Goal: Obtain resource: Download file/media

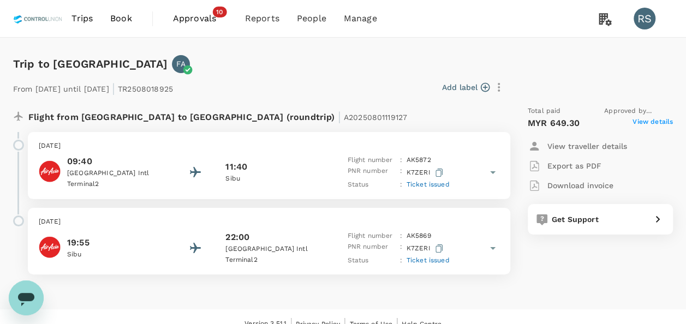
click at [648, 123] on span "View details" at bounding box center [652, 123] width 40 height 13
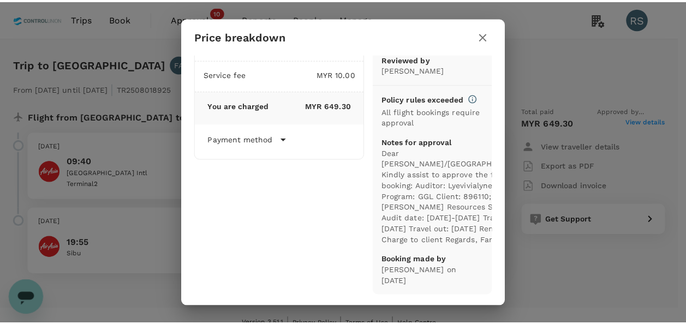
scroll to position [80, 0]
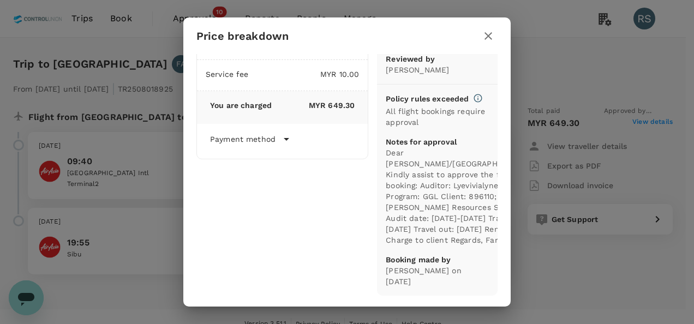
click at [493, 40] on icon "button" at bounding box center [488, 35] width 13 height 13
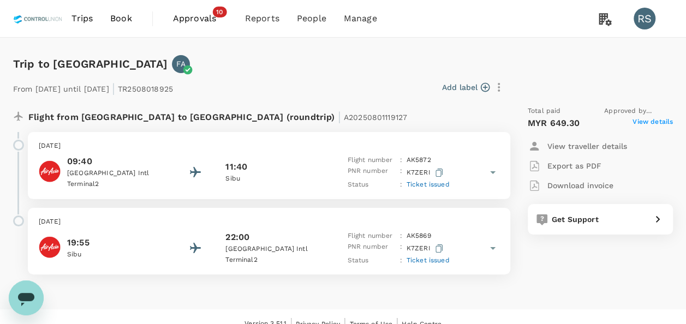
click at [590, 187] on p "Download invoice" at bounding box center [580, 185] width 66 height 11
click at [641, 121] on span "View details" at bounding box center [652, 123] width 40 height 13
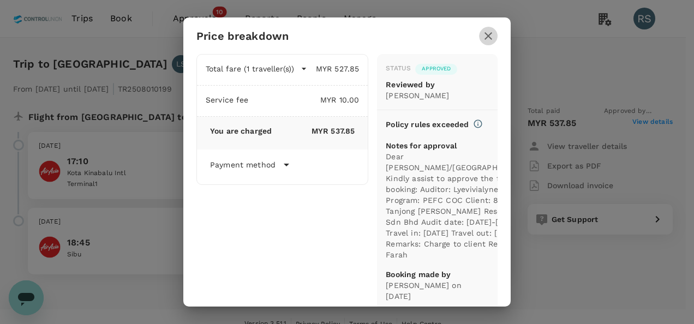
click at [490, 36] on icon "button" at bounding box center [488, 35] width 13 height 13
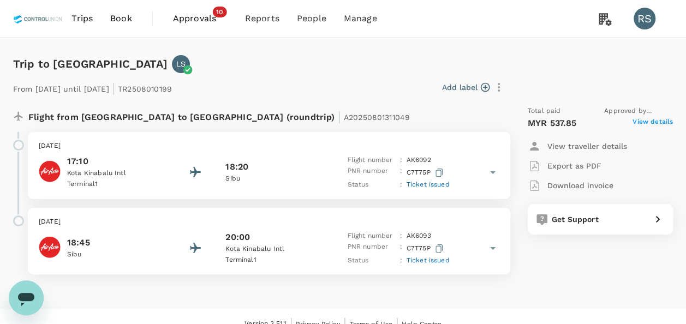
click at [566, 183] on p "Download invoice" at bounding box center [580, 185] width 66 height 11
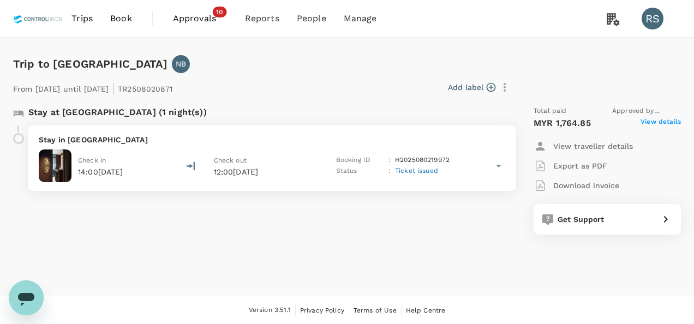
click at [658, 122] on span "View details" at bounding box center [660, 123] width 40 height 13
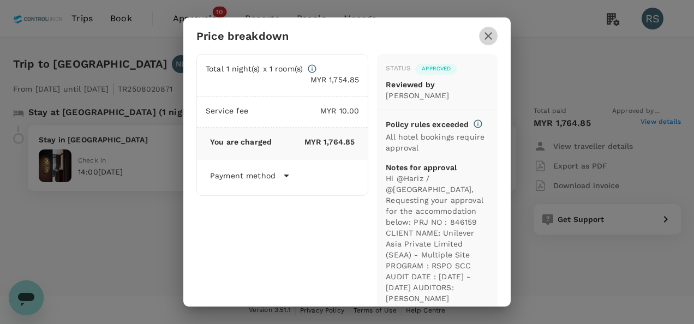
click at [484, 34] on icon "button" at bounding box center [488, 35] width 13 height 13
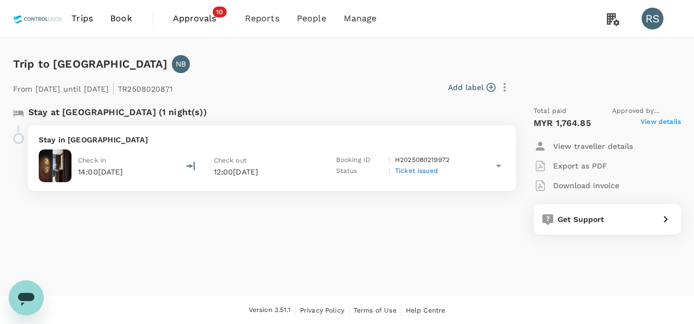
click at [572, 187] on p "Download invoice" at bounding box center [586, 185] width 66 height 11
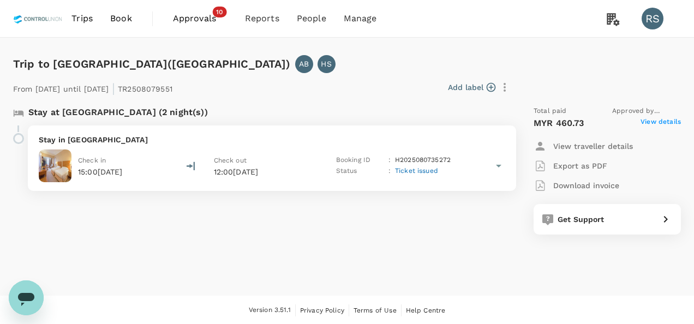
click at [656, 124] on span "View details" at bounding box center [660, 123] width 40 height 13
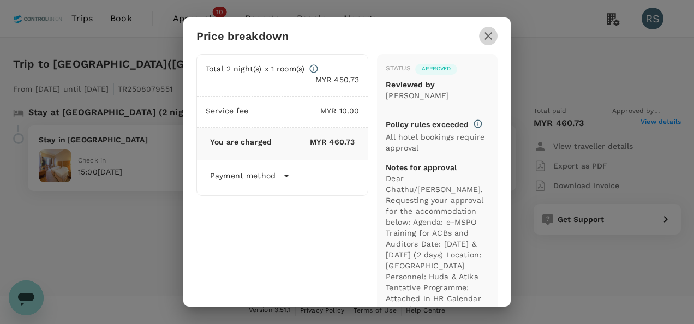
click at [491, 37] on icon "button" at bounding box center [488, 35] width 13 height 13
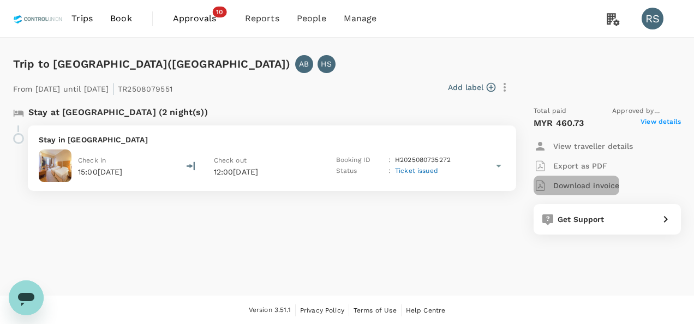
click at [600, 184] on p "Download invoice" at bounding box center [586, 185] width 66 height 11
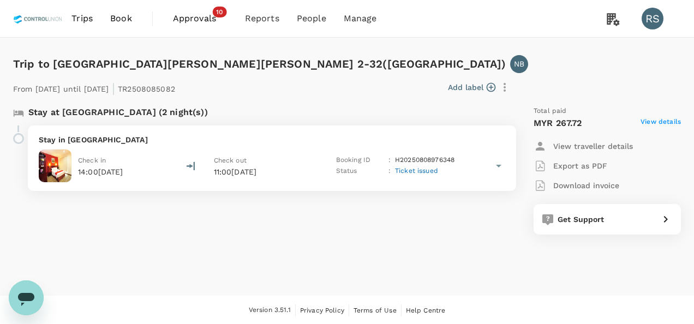
click at [670, 119] on span "View details" at bounding box center [660, 123] width 40 height 13
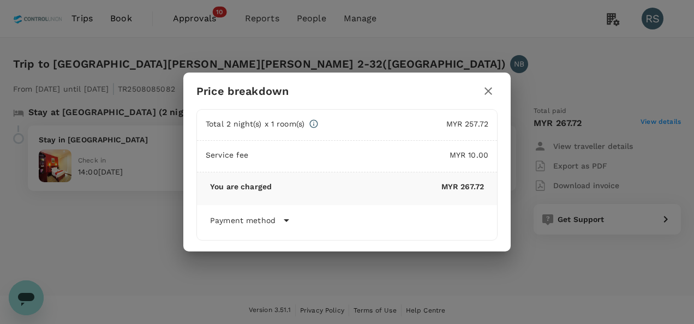
click at [488, 95] on icon "button" at bounding box center [488, 91] width 13 height 13
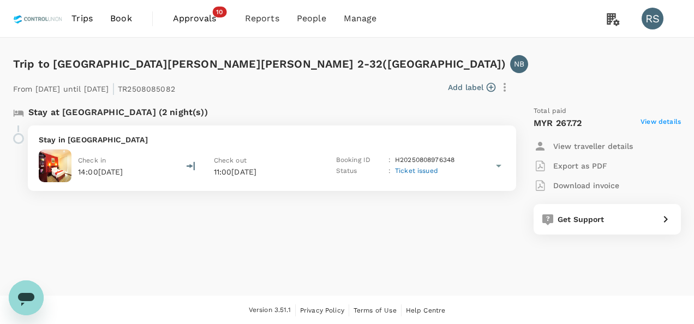
click at [584, 183] on p "Download invoice" at bounding box center [586, 185] width 66 height 11
click at [663, 119] on span "View details" at bounding box center [660, 123] width 40 height 13
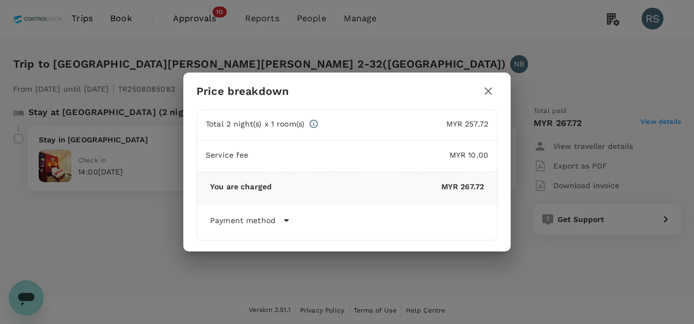
click at [493, 92] on icon "button" at bounding box center [488, 91] width 13 height 13
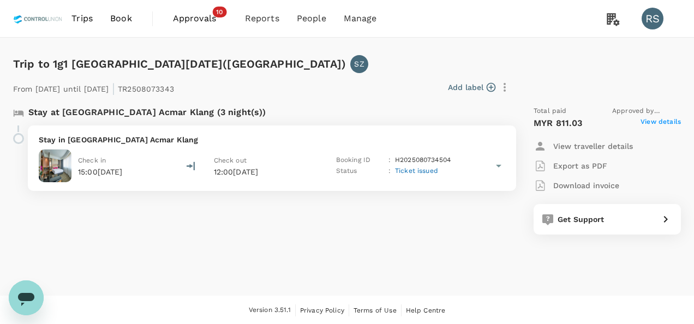
click at [669, 122] on span "View details" at bounding box center [660, 123] width 40 height 13
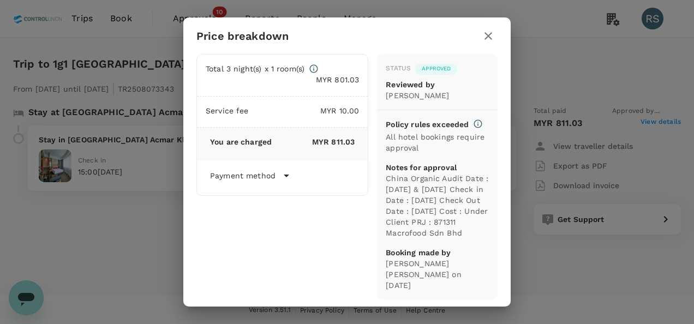
click at [487, 32] on icon "button" at bounding box center [488, 35] width 13 height 13
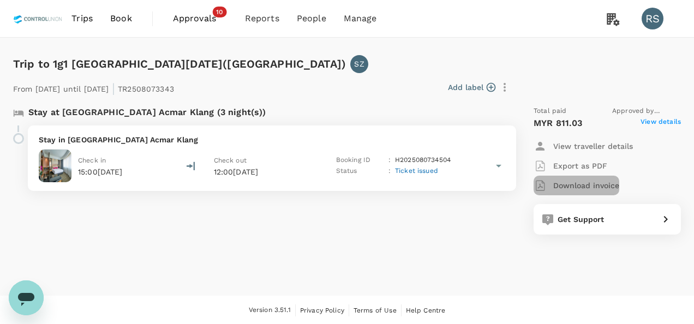
click at [581, 185] on p "Download invoice" at bounding box center [586, 185] width 66 height 11
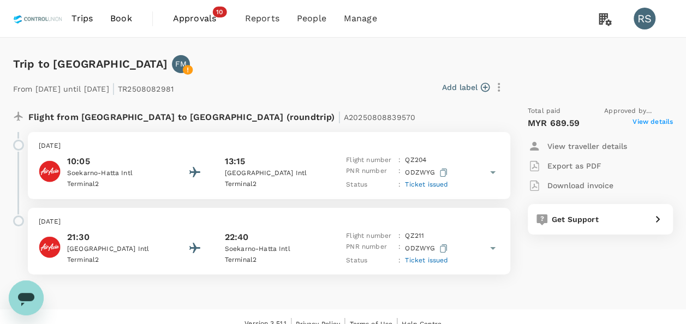
click at [659, 119] on span "View details" at bounding box center [652, 123] width 40 height 13
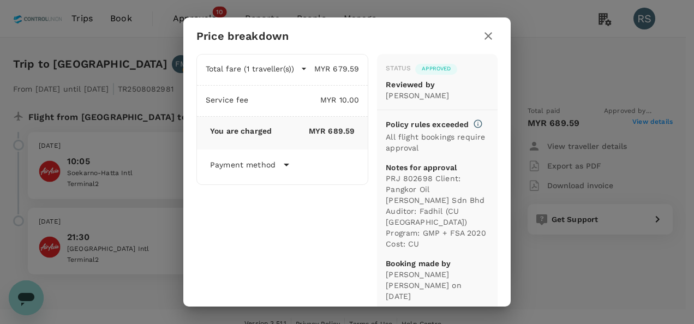
click at [597, 158] on div "Price breakdown Total fare (1 traveller(s)) MYR 679.59 Air fare MYR 518.38 Bagg…" at bounding box center [347, 162] width 694 height 324
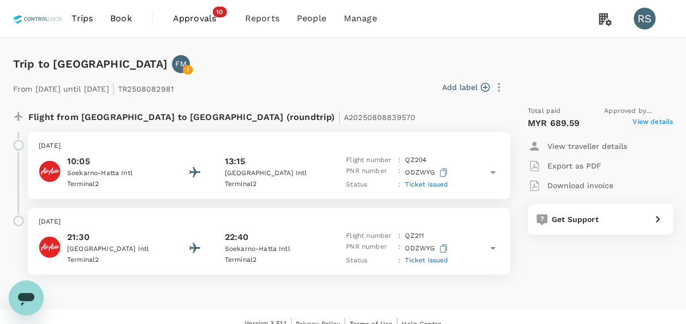
click at [650, 123] on span "View details" at bounding box center [652, 123] width 40 height 13
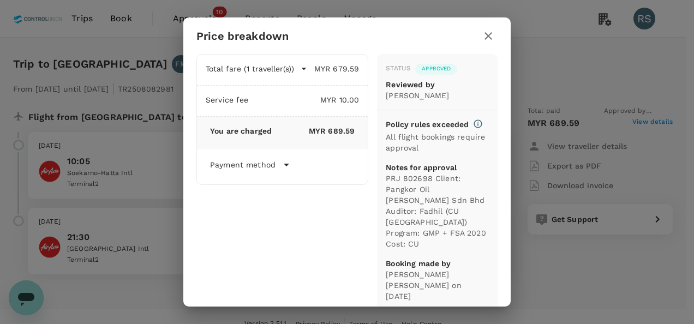
click at [487, 39] on icon "button" at bounding box center [488, 35] width 13 height 13
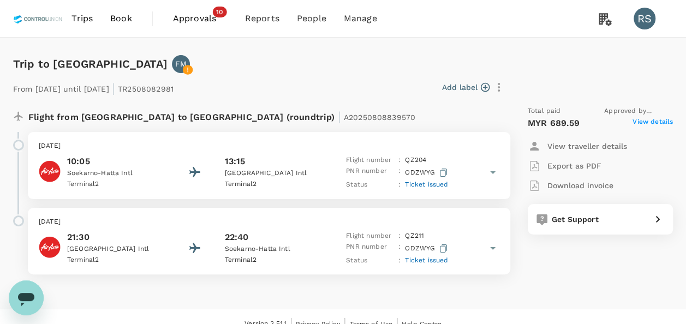
click at [577, 184] on p "Download invoice" at bounding box center [580, 185] width 66 height 11
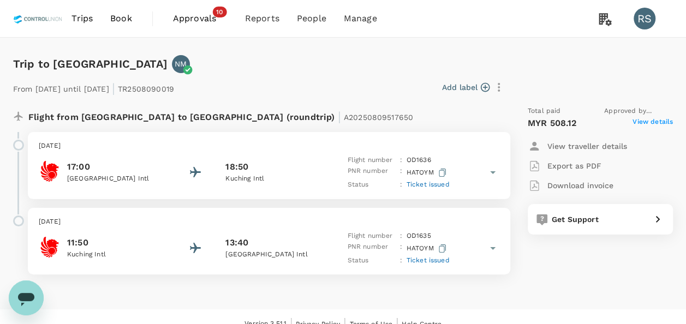
click at [662, 125] on span "View details" at bounding box center [652, 123] width 40 height 13
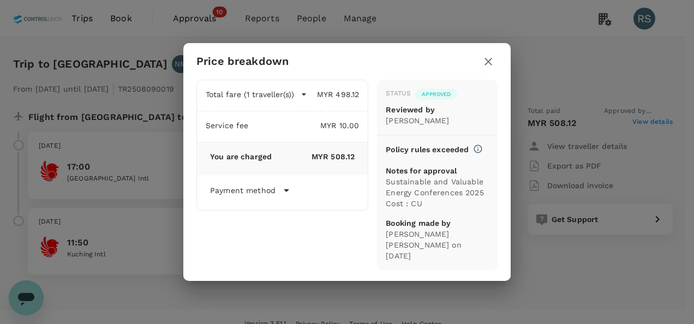
click at [487, 61] on icon "button" at bounding box center [488, 61] width 13 height 13
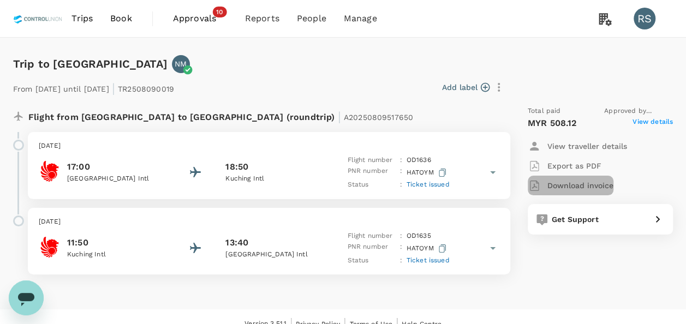
click at [569, 184] on p "Download invoice" at bounding box center [580, 185] width 66 height 11
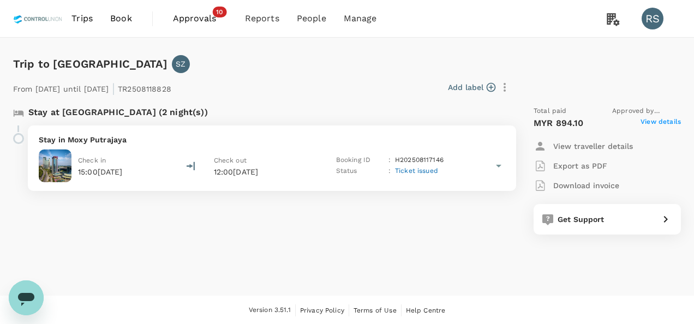
click at [663, 117] on span "View details" at bounding box center [660, 123] width 40 height 13
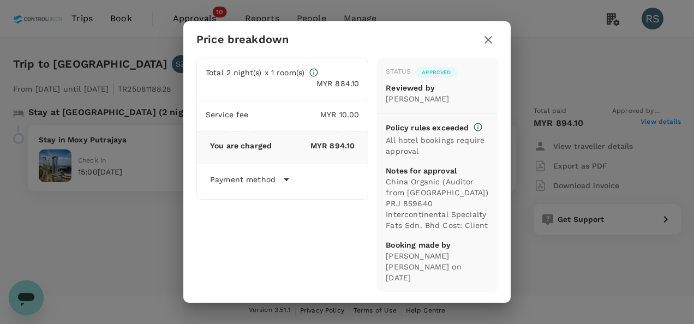
click at [482, 45] on icon "button" at bounding box center [488, 39] width 13 height 13
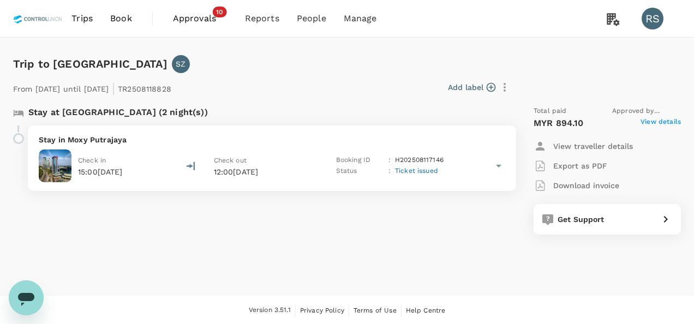
click at [572, 179] on div "Download invoice" at bounding box center [576, 185] width 86 height 13
click at [661, 117] on span "View details" at bounding box center [660, 123] width 40 height 13
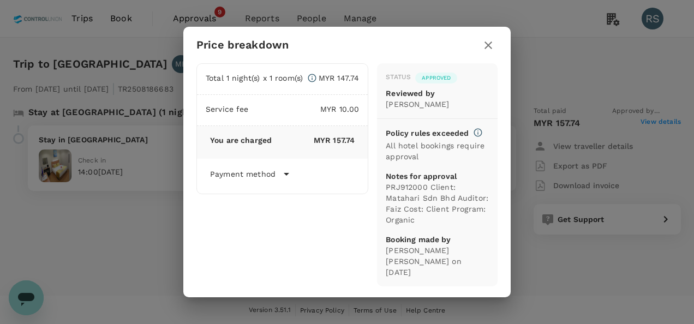
click at [485, 39] on icon "button" at bounding box center [488, 45] width 13 height 13
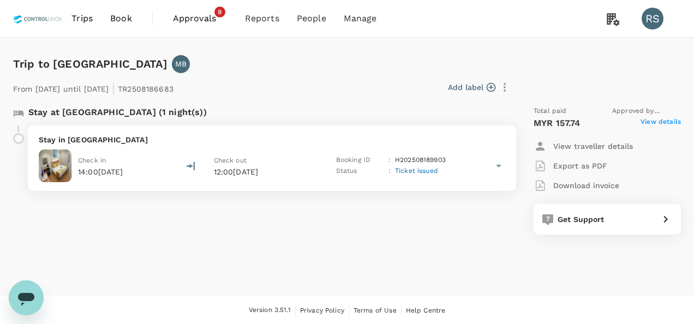
click at [593, 185] on p "Download invoice" at bounding box center [586, 185] width 66 height 11
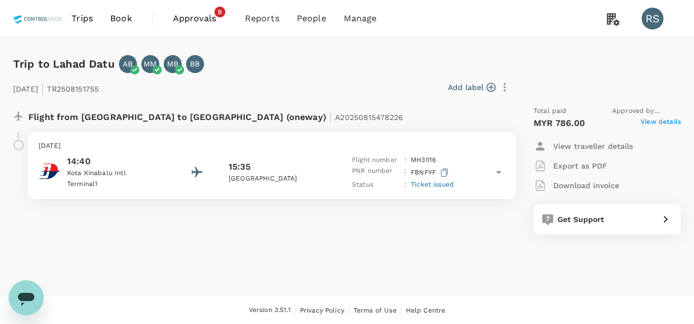
click at [659, 121] on span "View details" at bounding box center [660, 123] width 40 height 13
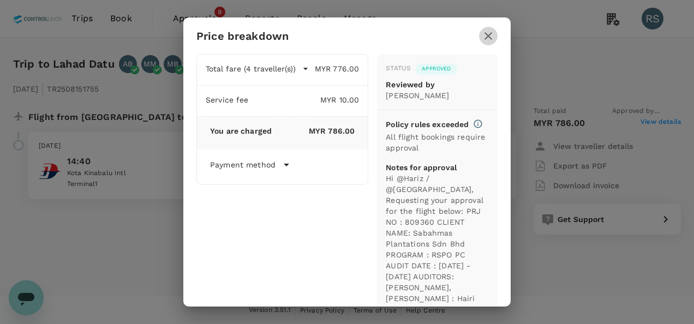
click at [484, 38] on icon "button" at bounding box center [488, 35] width 13 height 13
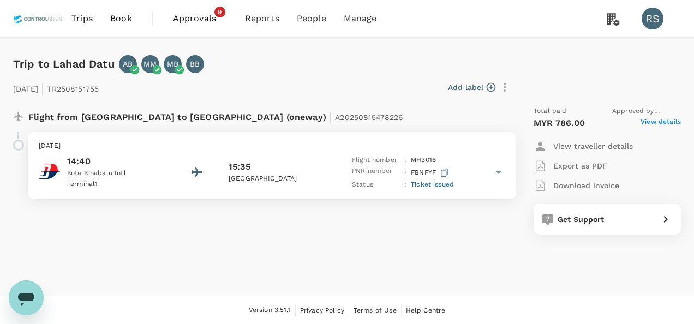
click at [582, 191] on div "Download invoice" at bounding box center [576, 185] width 86 height 13
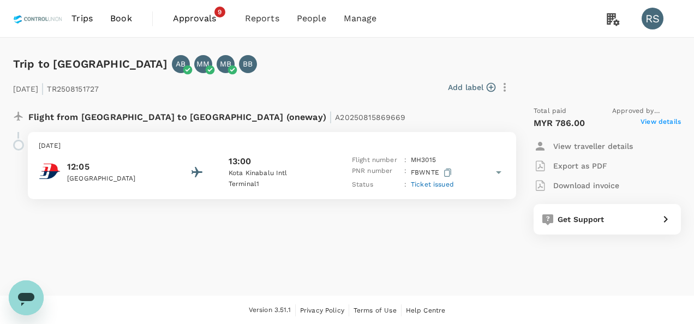
click at [665, 124] on span "View details" at bounding box center [660, 123] width 40 height 13
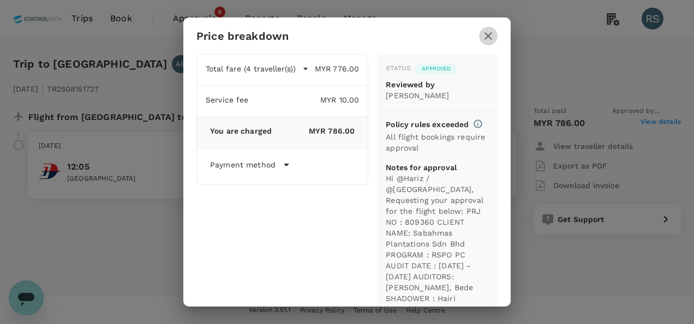
click at [483, 37] on icon "button" at bounding box center [488, 35] width 13 height 13
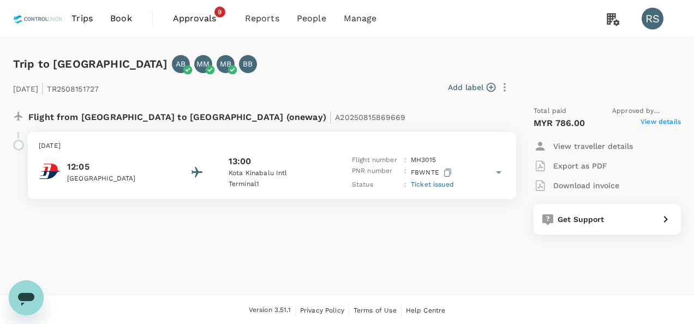
click at [585, 189] on p "Download invoice" at bounding box center [586, 185] width 66 height 11
click at [666, 125] on span "View details" at bounding box center [660, 123] width 40 height 13
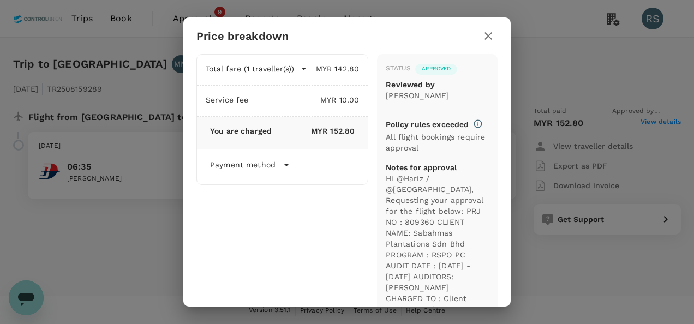
click at [488, 33] on icon "button" at bounding box center [488, 35] width 13 height 13
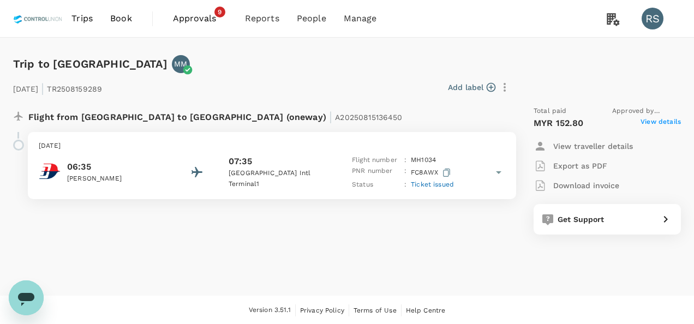
click at [565, 182] on p "Download invoice" at bounding box center [586, 185] width 66 height 11
click at [657, 120] on span "View details" at bounding box center [660, 123] width 40 height 13
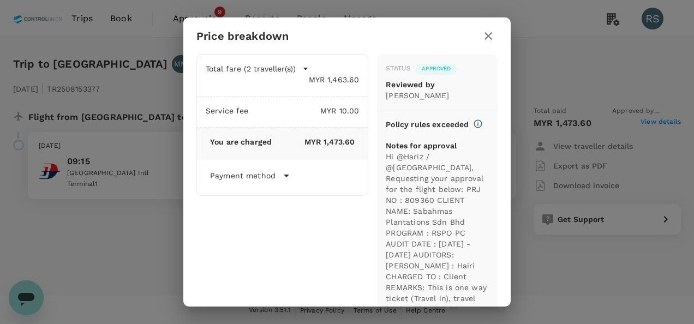
click at [491, 38] on icon "button" at bounding box center [488, 36] width 8 height 8
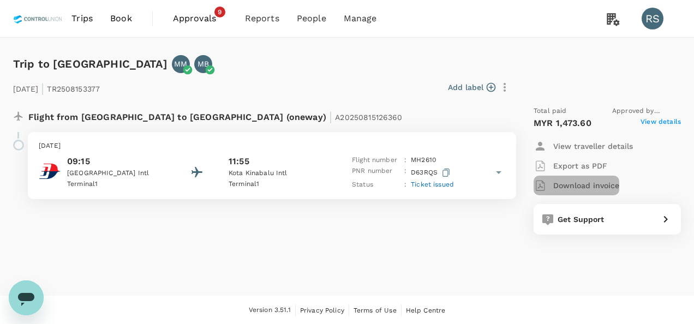
click at [589, 188] on p "Download invoice" at bounding box center [586, 185] width 66 height 11
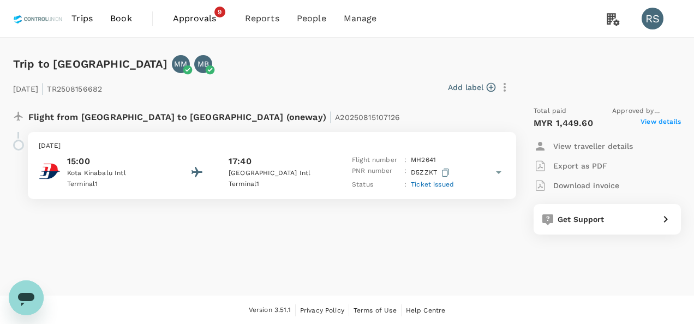
click at [675, 117] on span "View details" at bounding box center [660, 123] width 40 height 13
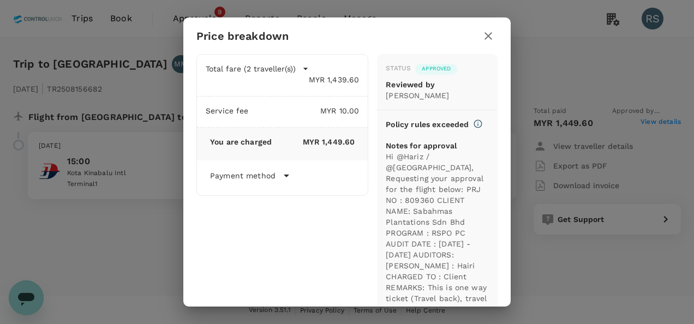
click at [483, 36] on icon "button" at bounding box center [488, 35] width 13 height 13
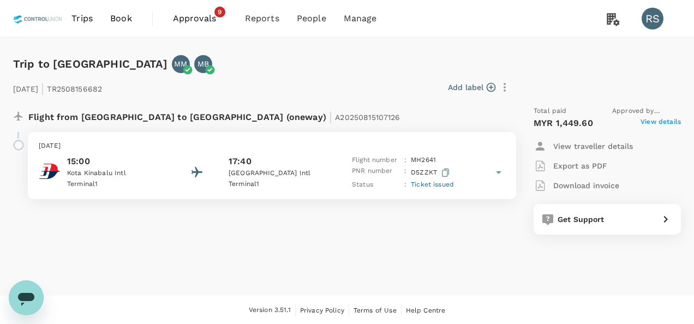
click at [600, 187] on p "Download invoice" at bounding box center [586, 185] width 66 height 11
click at [662, 119] on span "View details" at bounding box center [660, 123] width 40 height 13
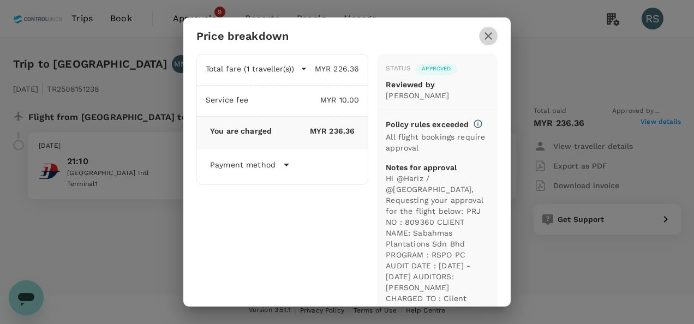
click at [484, 38] on icon "button" at bounding box center [488, 35] width 13 height 13
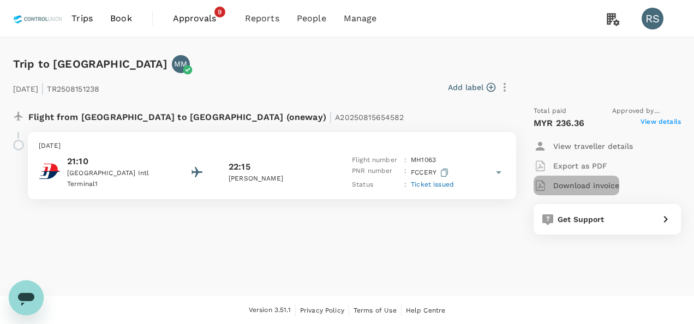
click at [575, 183] on p "Download invoice" at bounding box center [586, 185] width 66 height 11
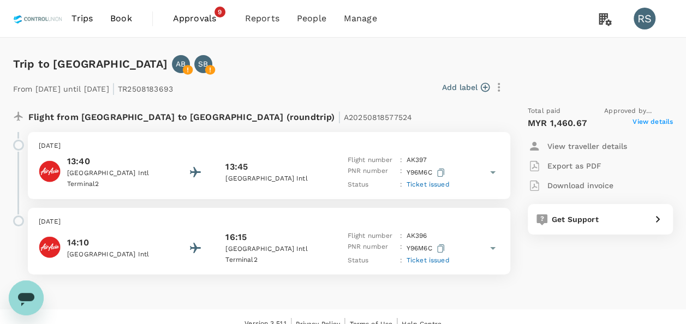
click at [649, 122] on span "View details" at bounding box center [652, 123] width 40 height 13
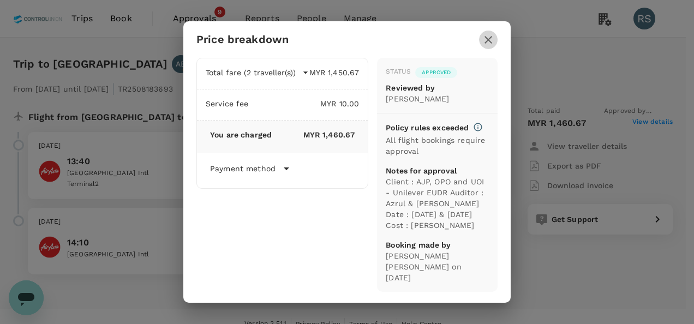
click at [484, 34] on icon "button" at bounding box center [488, 39] width 13 height 13
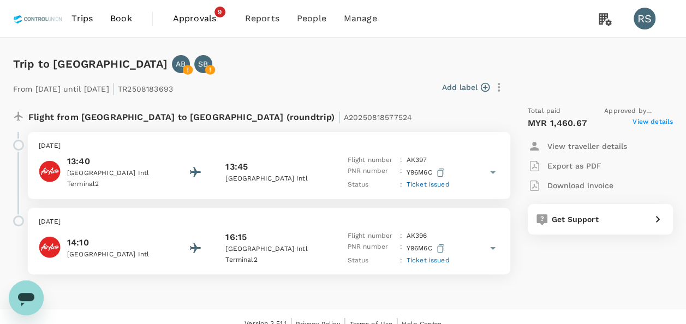
click at [591, 188] on p "Download invoice" at bounding box center [580, 185] width 66 height 11
click at [652, 121] on span "View details" at bounding box center [652, 123] width 40 height 13
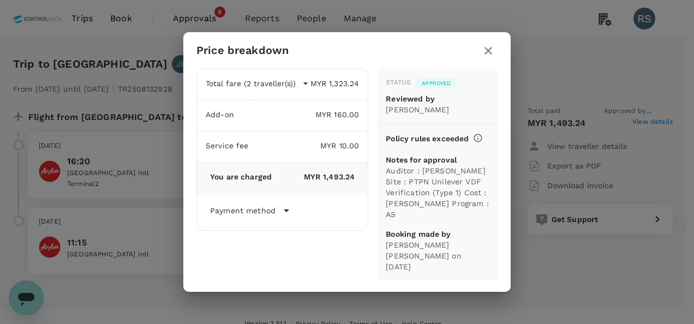
click at [492, 45] on icon "button" at bounding box center [488, 50] width 13 height 13
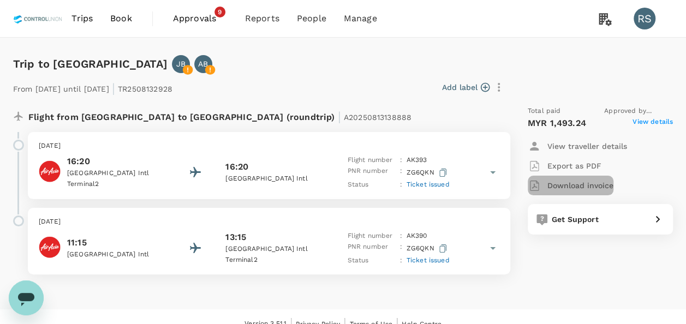
click at [580, 185] on p "Download invoice" at bounding box center [580, 185] width 66 height 11
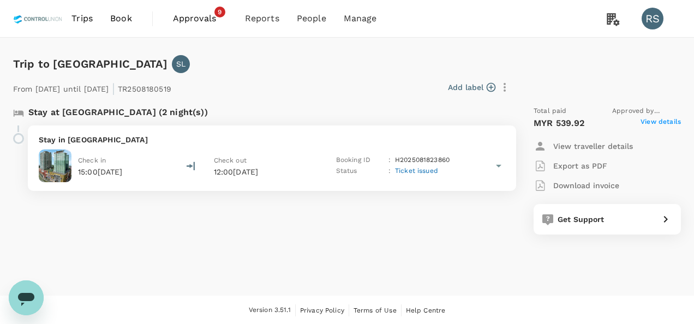
click at [657, 121] on span "View details" at bounding box center [660, 123] width 40 height 13
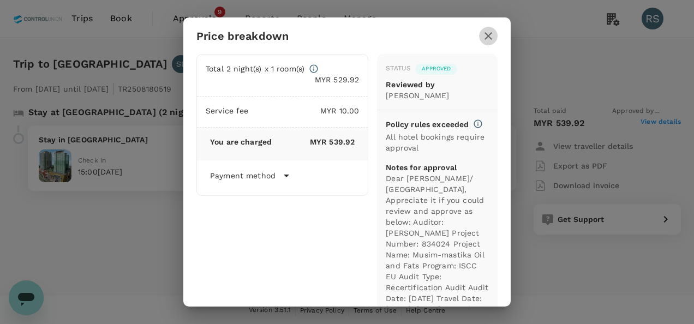
click at [487, 38] on icon "button" at bounding box center [488, 36] width 8 height 8
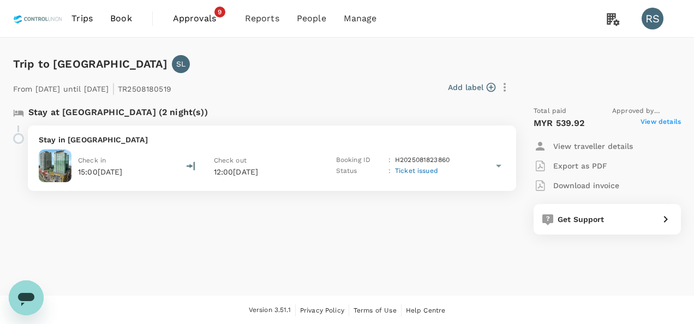
click at [598, 185] on p "Download invoice" at bounding box center [586, 185] width 66 height 11
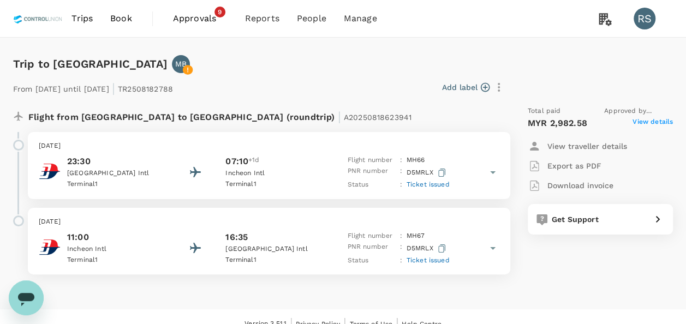
click at [654, 122] on span "View details" at bounding box center [652, 123] width 40 height 13
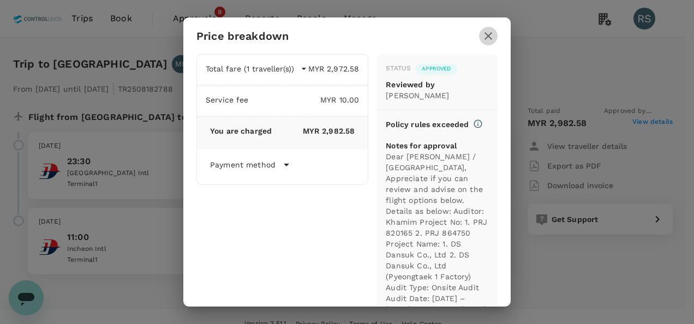
click at [484, 37] on icon "button" at bounding box center [488, 35] width 13 height 13
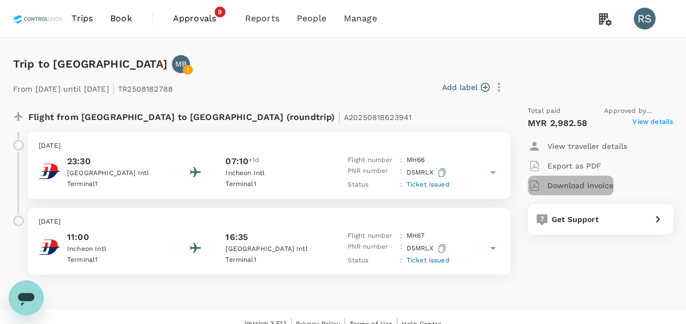
click at [572, 185] on p "Download invoice" at bounding box center [580, 185] width 66 height 11
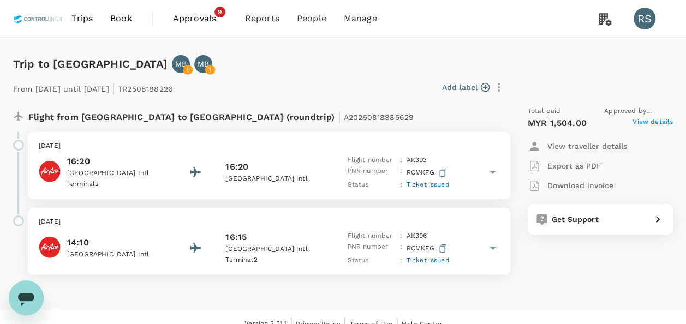
click at [641, 123] on span "View details" at bounding box center [652, 123] width 40 height 13
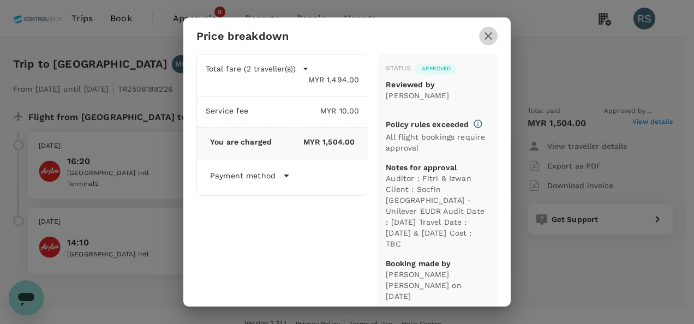
click at [484, 39] on icon "button" at bounding box center [488, 35] width 13 height 13
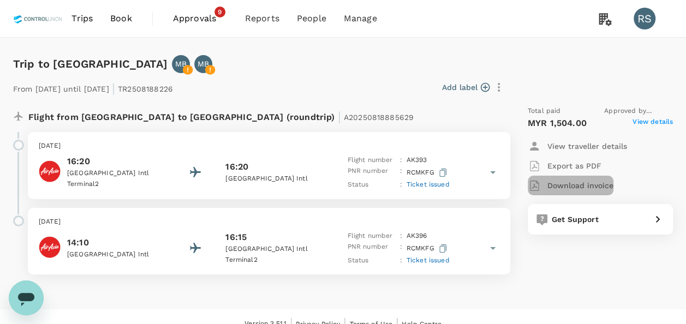
click at [555, 183] on p "Download invoice" at bounding box center [580, 185] width 66 height 11
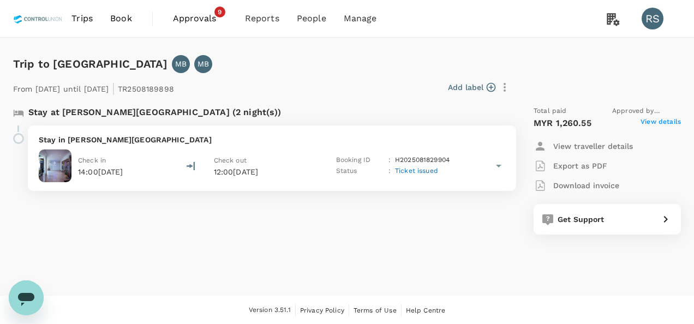
click at [657, 124] on span "View details" at bounding box center [660, 123] width 40 height 13
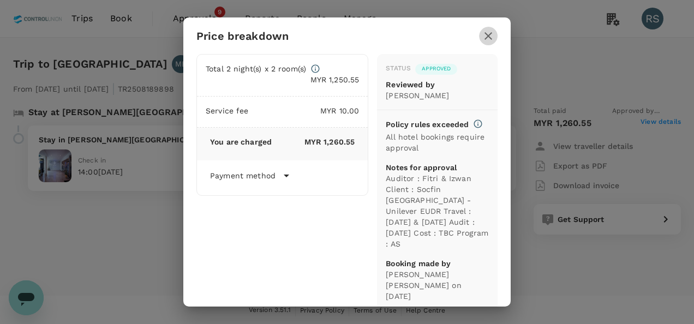
click at [490, 36] on icon "button" at bounding box center [488, 35] width 13 height 13
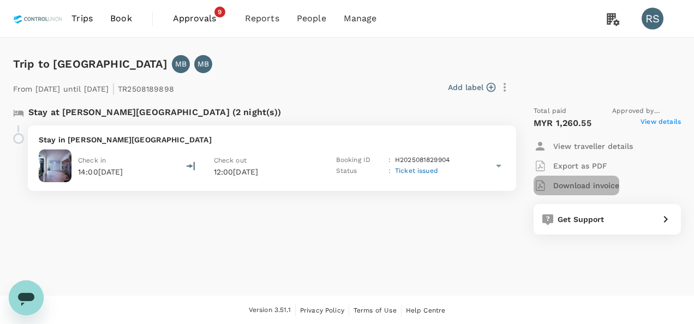
click at [576, 184] on p "Download invoice" at bounding box center [586, 185] width 66 height 11
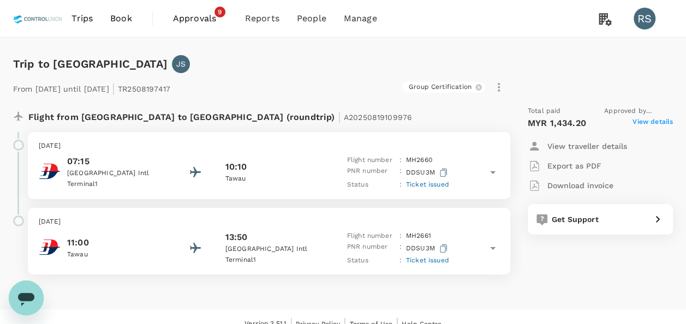
click at [651, 120] on span "View details" at bounding box center [652, 123] width 40 height 13
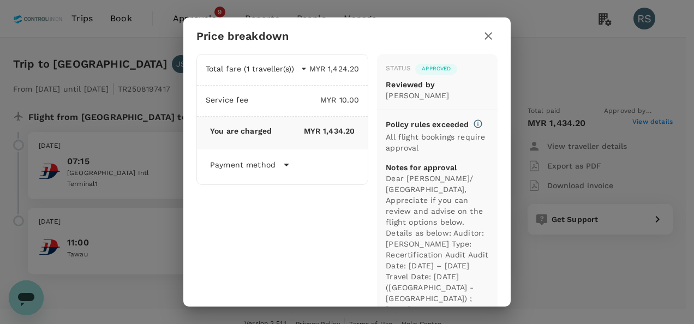
click at [486, 37] on icon "button" at bounding box center [488, 36] width 8 height 8
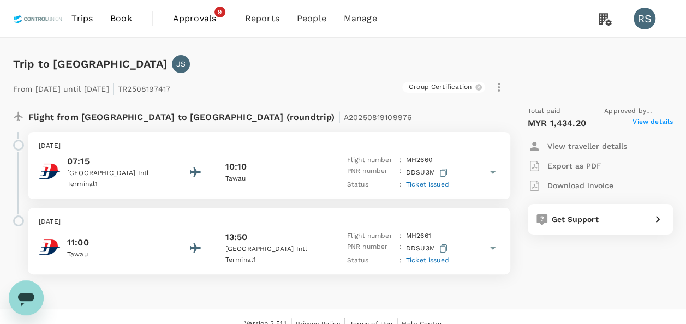
click at [552, 185] on p "Download invoice" at bounding box center [580, 185] width 66 height 11
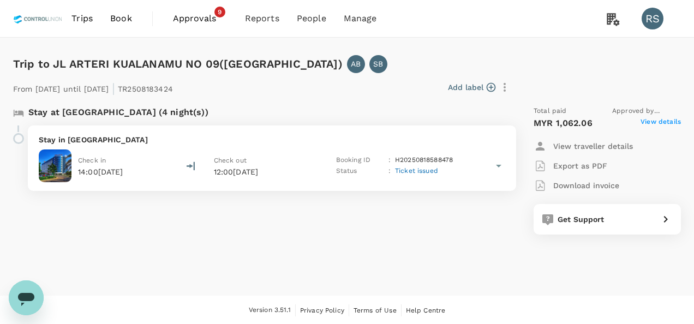
click at [653, 124] on span "View details" at bounding box center [660, 123] width 40 height 13
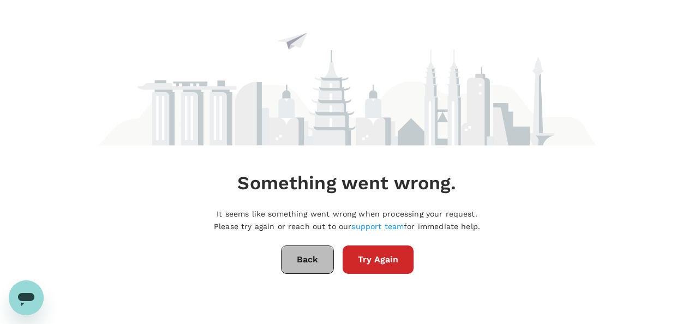
click at [304, 268] on button "Back" at bounding box center [307, 259] width 53 height 28
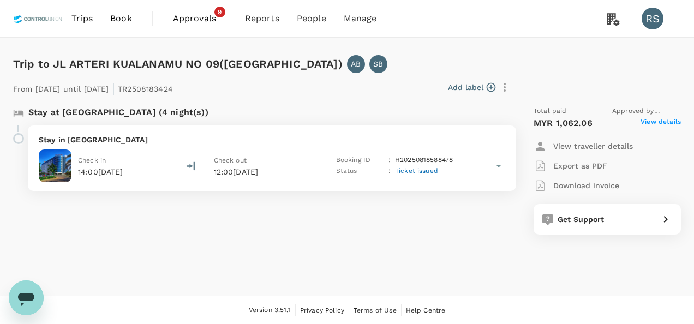
click at [656, 124] on span "View details" at bounding box center [660, 123] width 40 height 13
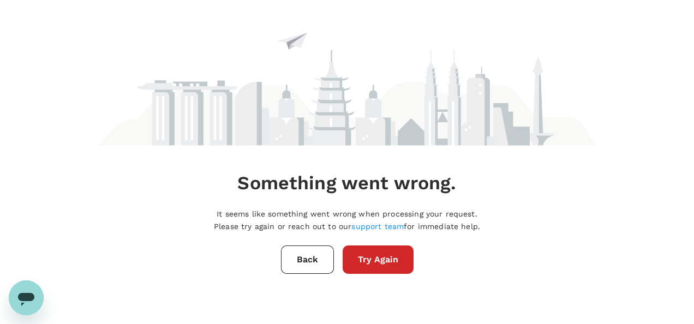
click at [367, 262] on button "Try Again" at bounding box center [378, 259] width 71 height 28
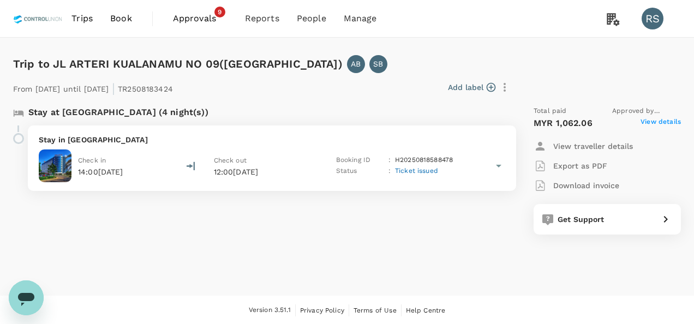
click at [584, 185] on p "Download invoice" at bounding box center [586, 185] width 66 height 11
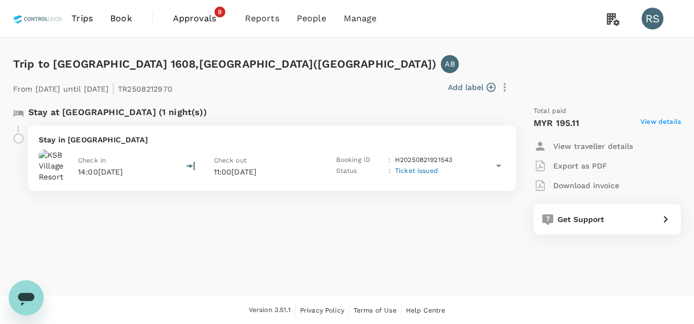
click at [669, 124] on span "View details" at bounding box center [660, 123] width 40 height 13
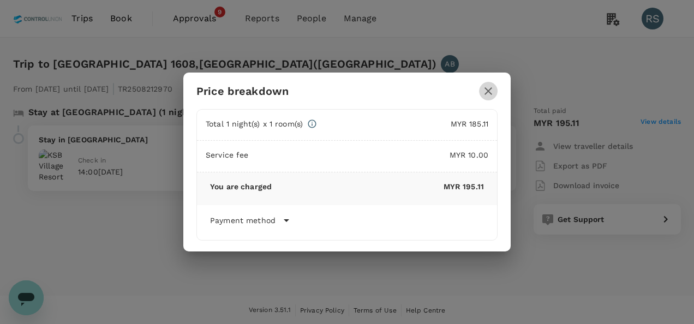
click at [494, 93] on icon "button" at bounding box center [488, 91] width 13 height 13
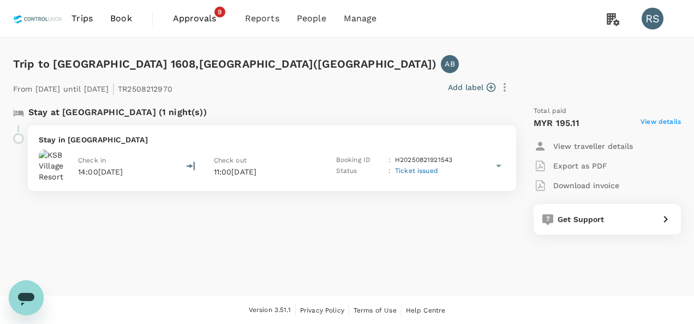
click at [583, 189] on p "Download invoice" at bounding box center [586, 185] width 66 height 11
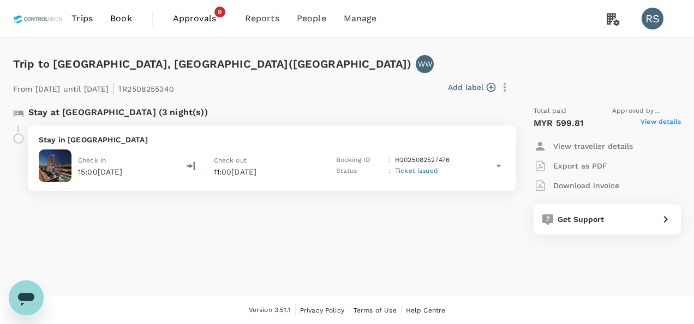
click at [668, 123] on span "View details" at bounding box center [660, 123] width 40 height 13
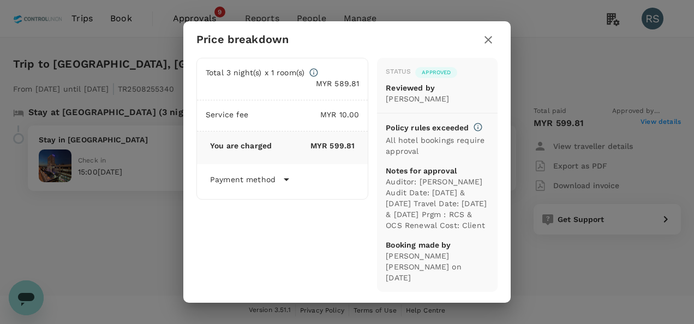
click at [487, 38] on icon "button" at bounding box center [488, 40] width 8 height 8
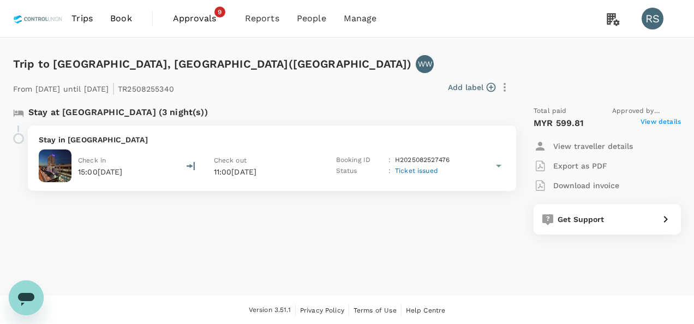
click at [594, 181] on p "Download invoice" at bounding box center [586, 185] width 66 height 11
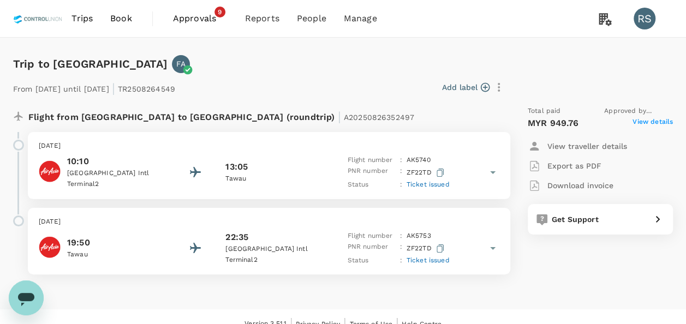
click at [642, 125] on span "View details" at bounding box center [652, 123] width 40 height 13
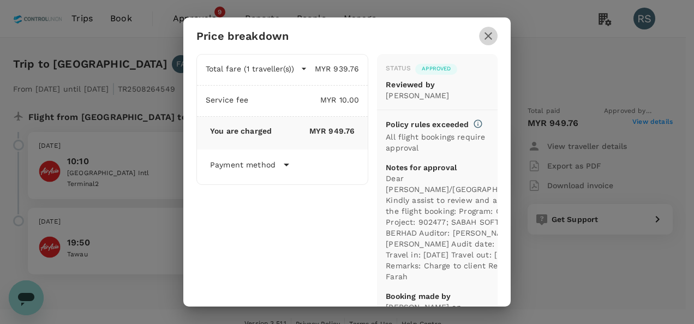
click at [495, 34] on button "button" at bounding box center [488, 36] width 19 height 19
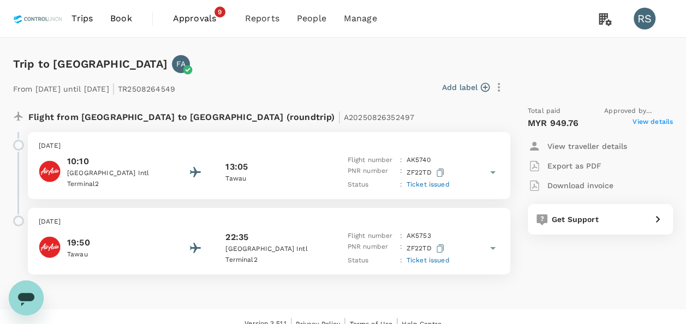
click at [568, 184] on p "Download invoice" at bounding box center [580, 185] width 66 height 11
click at [665, 124] on span "View details" at bounding box center [652, 123] width 40 height 13
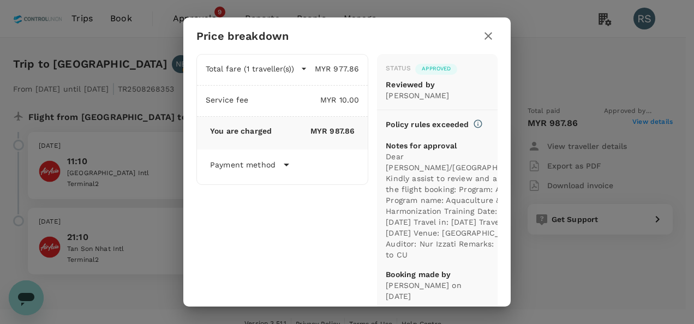
click at [491, 37] on icon "button" at bounding box center [488, 35] width 13 height 13
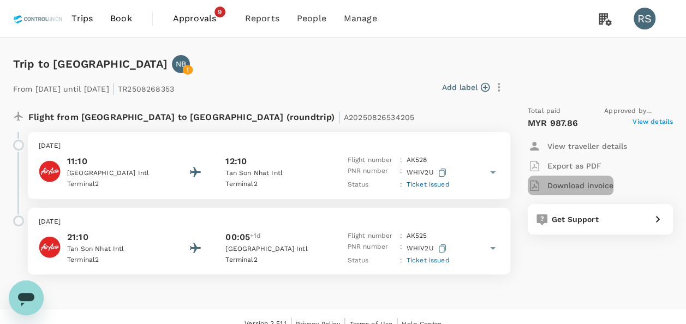
click at [565, 185] on p "Download invoice" at bounding box center [580, 185] width 66 height 11
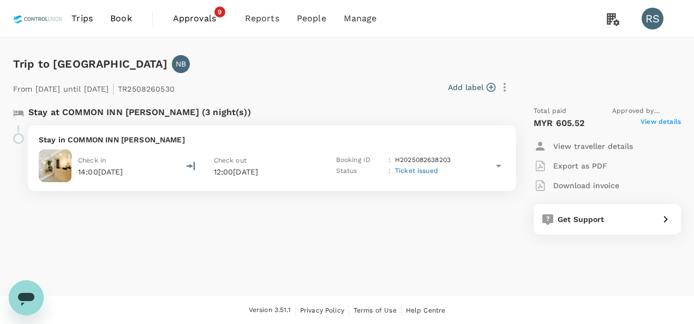
click at [664, 120] on span "View details" at bounding box center [660, 123] width 40 height 13
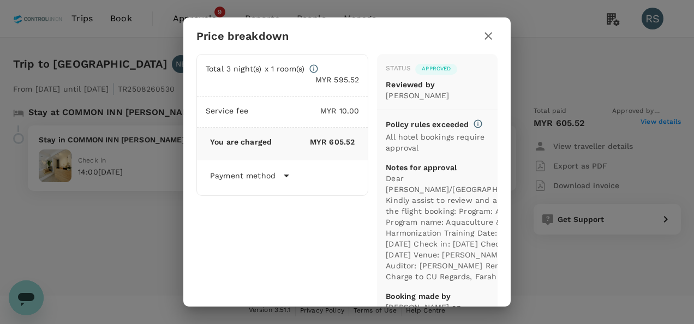
click at [485, 35] on icon "button" at bounding box center [488, 35] width 13 height 13
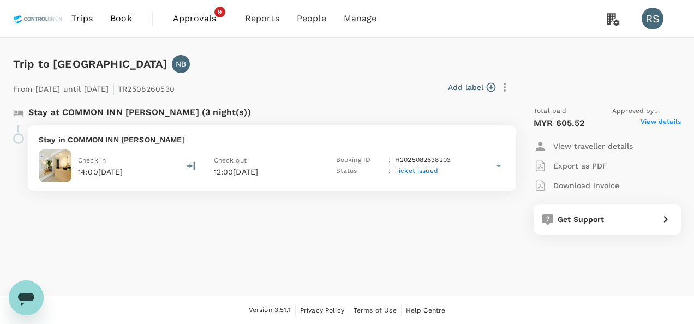
click at [574, 185] on p "Download invoice" at bounding box center [586, 185] width 66 height 11
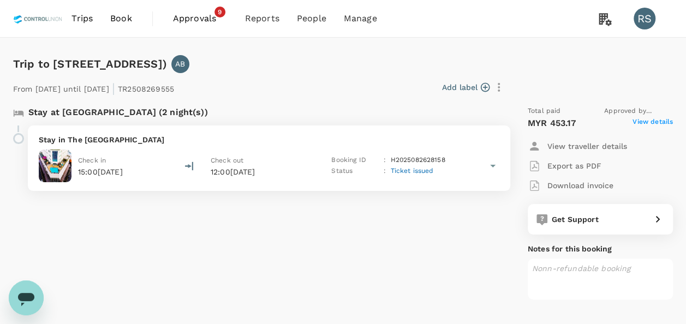
click at [663, 124] on span "View details" at bounding box center [652, 123] width 40 height 13
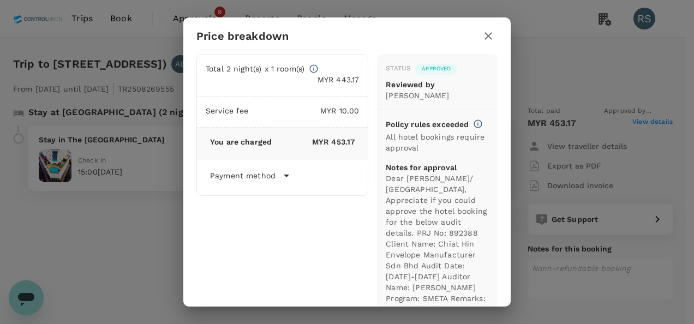
click at [491, 33] on icon "button" at bounding box center [488, 35] width 13 height 13
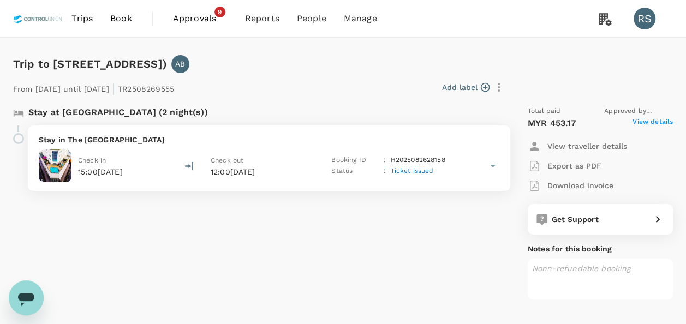
click at [565, 188] on p "Download invoice" at bounding box center [580, 185] width 66 height 11
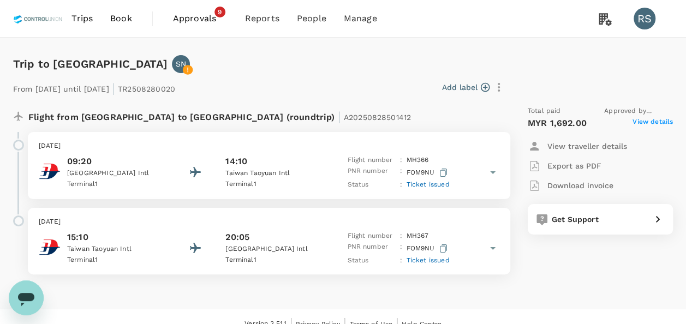
click at [646, 123] on span "View details" at bounding box center [652, 123] width 40 height 13
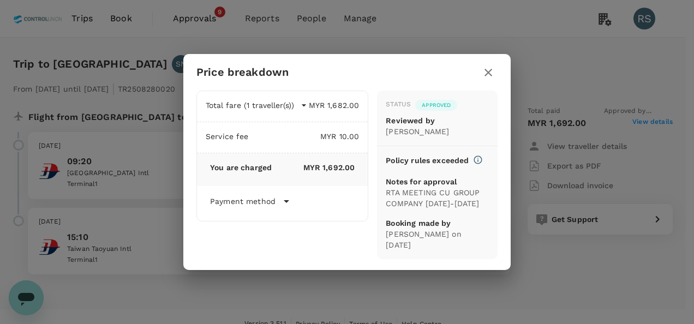
click at [482, 66] on icon "button" at bounding box center [488, 72] width 13 height 13
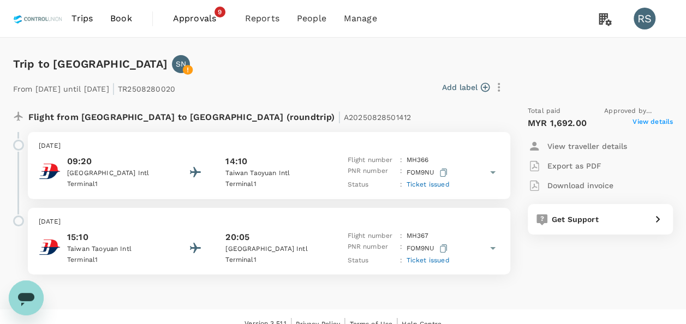
click at [570, 181] on p "Download invoice" at bounding box center [580, 185] width 66 height 11
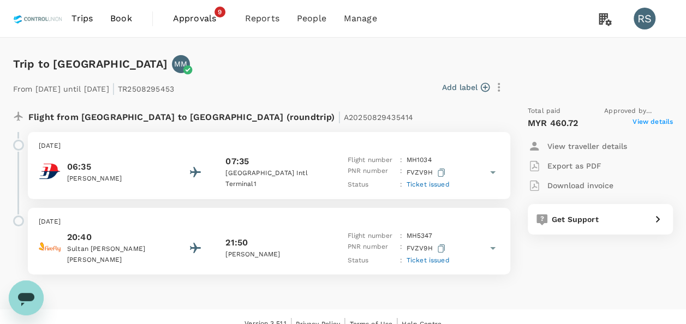
click at [645, 125] on span "View details" at bounding box center [652, 123] width 40 height 13
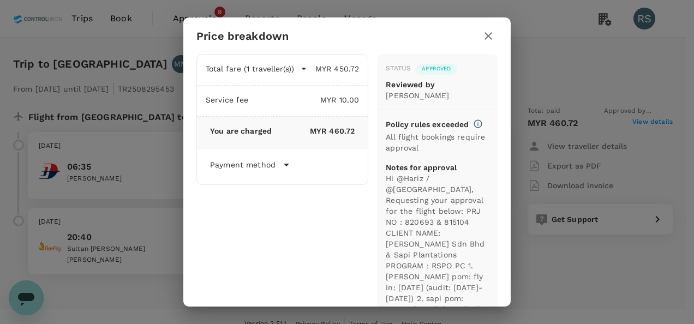
click at [487, 36] on icon "button" at bounding box center [488, 35] width 13 height 13
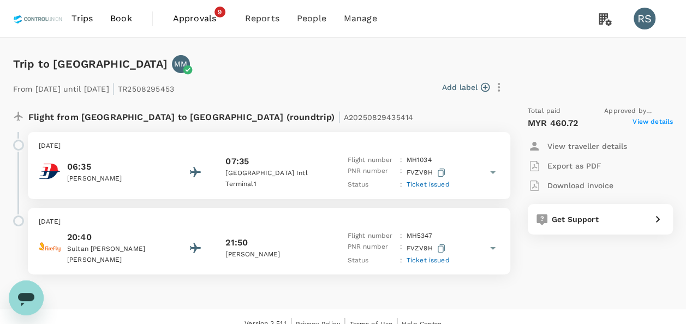
click at [575, 181] on p "Download invoice" at bounding box center [580, 185] width 66 height 11
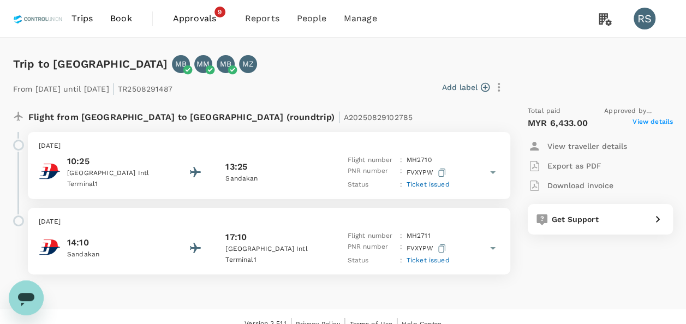
click at [644, 124] on span "View details" at bounding box center [652, 123] width 40 height 13
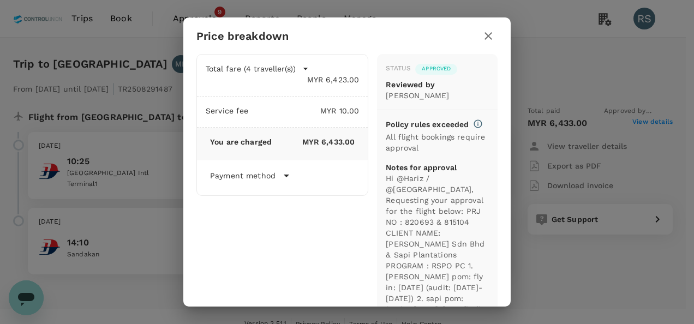
click at [484, 35] on icon "button" at bounding box center [488, 35] width 13 height 13
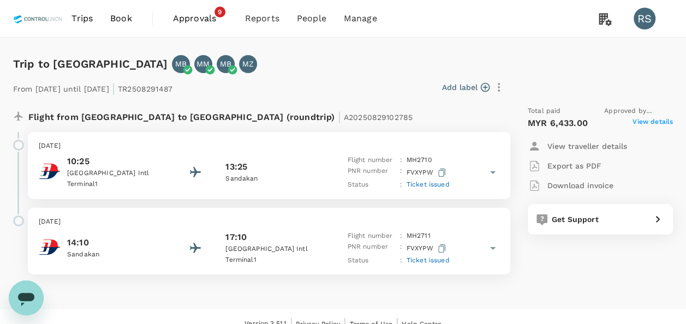
click at [574, 181] on p "Download invoice" at bounding box center [580, 185] width 66 height 11
